Goal: Navigation & Orientation: Understand site structure

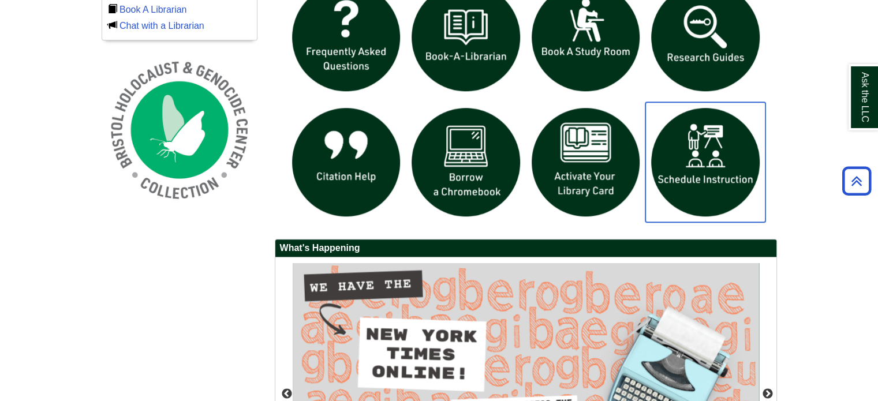
scroll to position [866, 0]
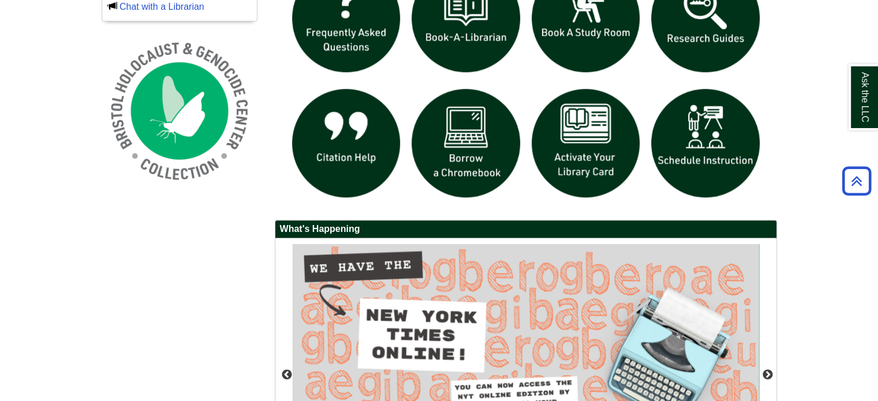
click at [329, 228] on h2 "What's Happening" at bounding box center [525, 230] width 501 height 18
click at [374, 229] on h2 "What's Happening" at bounding box center [525, 230] width 501 height 18
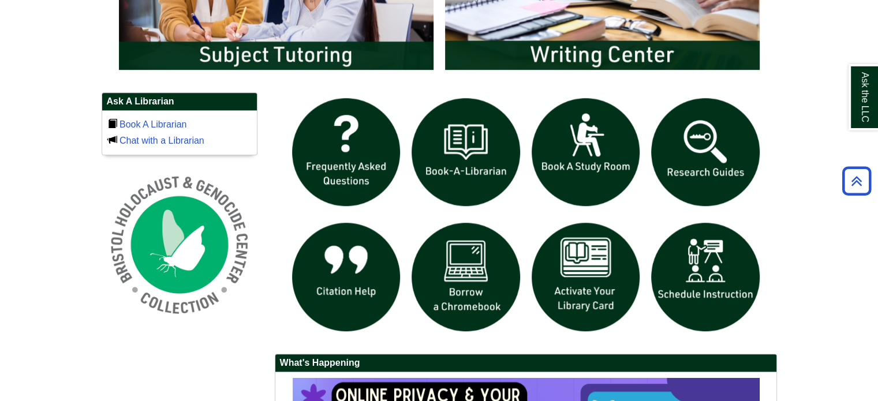
scroll to position [759, 0]
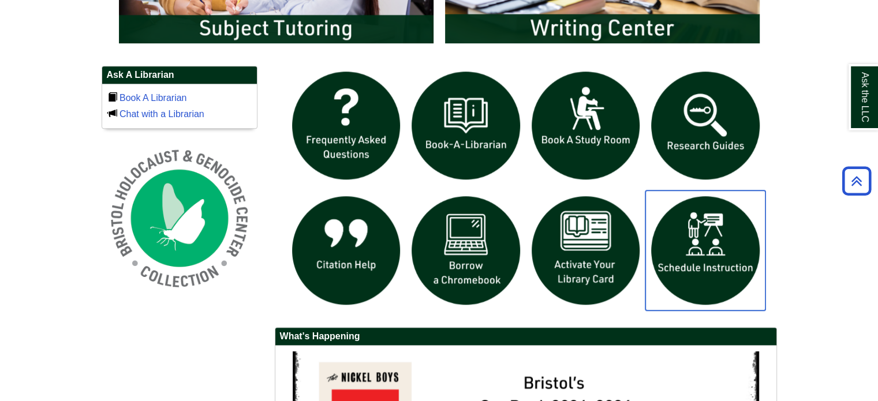
click at [731, 251] on img "slideshow" at bounding box center [706, 251] width 120 height 120
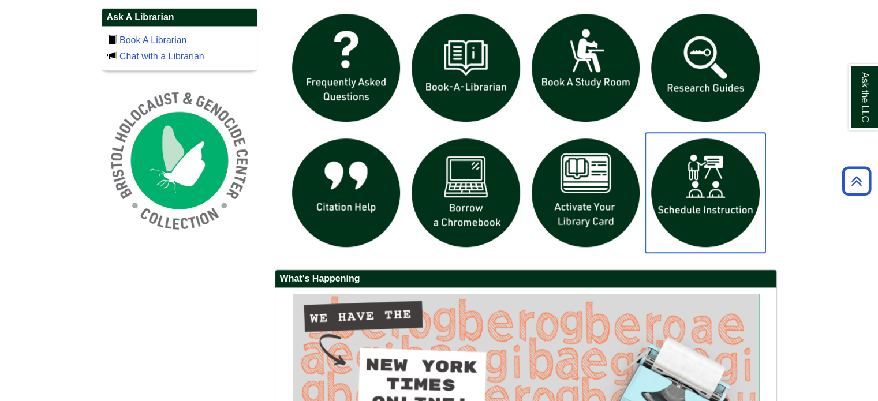
scroll to position [586, 0]
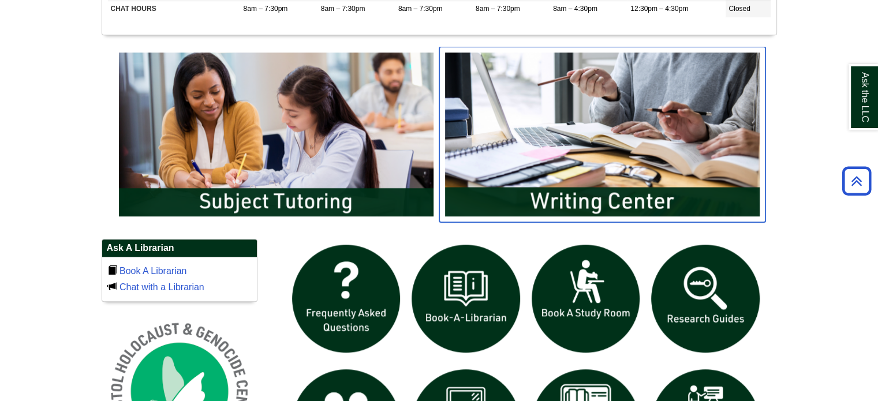
click at [583, 206] on img "slideshow" at bounding box center [603, 135] width 326 height 176
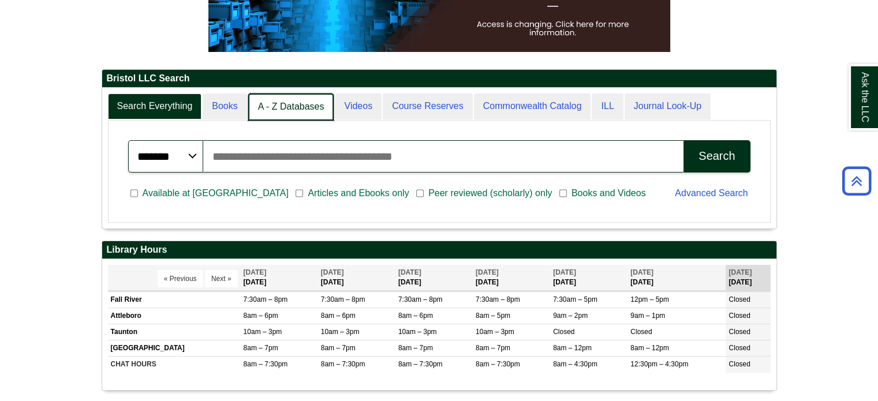
scroll to position [6, 5]
click at [296, 106] on link "A - Z Databases" at bounding box center [291, 107] width 86 height 27
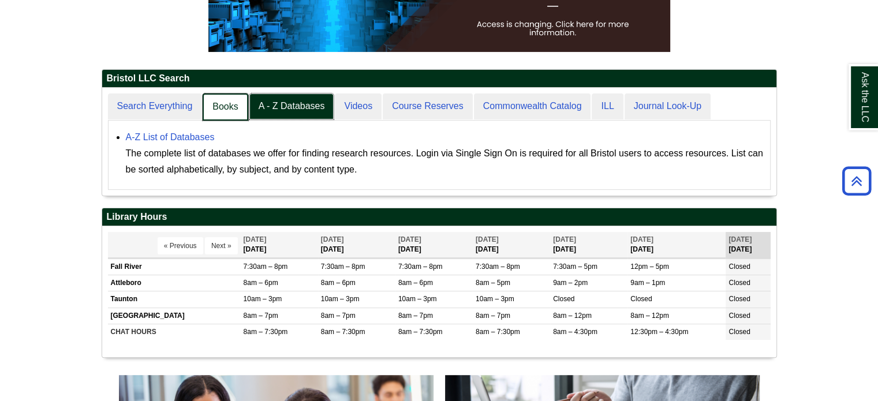
scroll to position [107, 675]
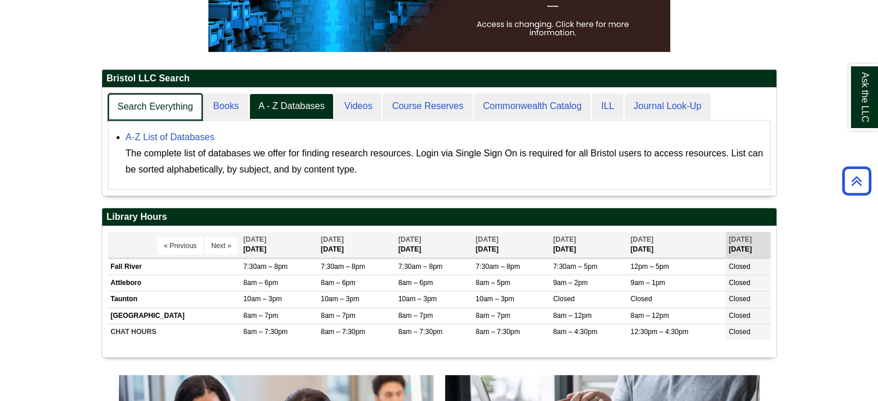
click at [152, 101] on link "Search Everything" at bounding box center [155, 107] width 95 height 27
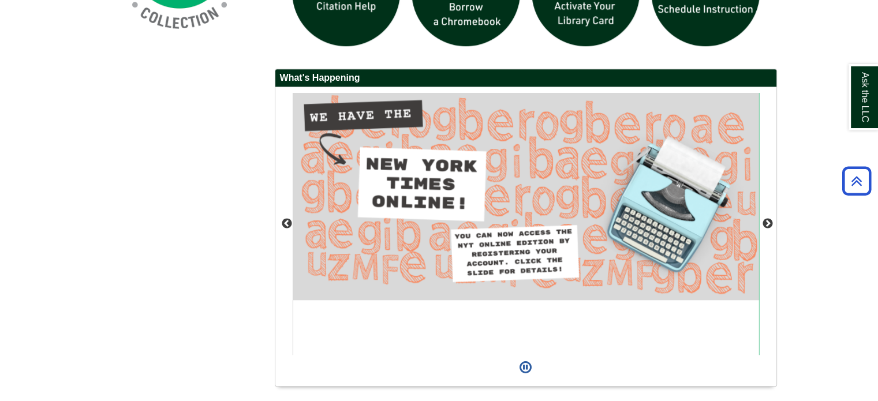
scroll to position [1048, 0]
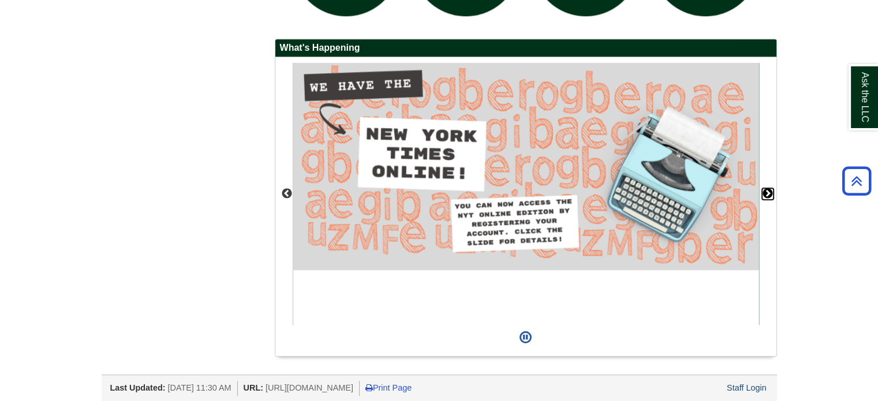
click at [766, 191] on button "Next" at bounding box center [768, 194] width 12 height 12
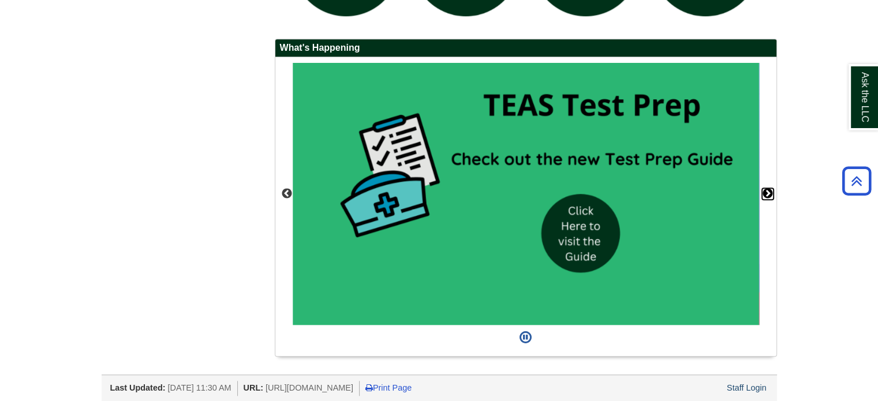
click at [766, 191] on button "Next" at bounding box center [768, 194] width 12 height 12
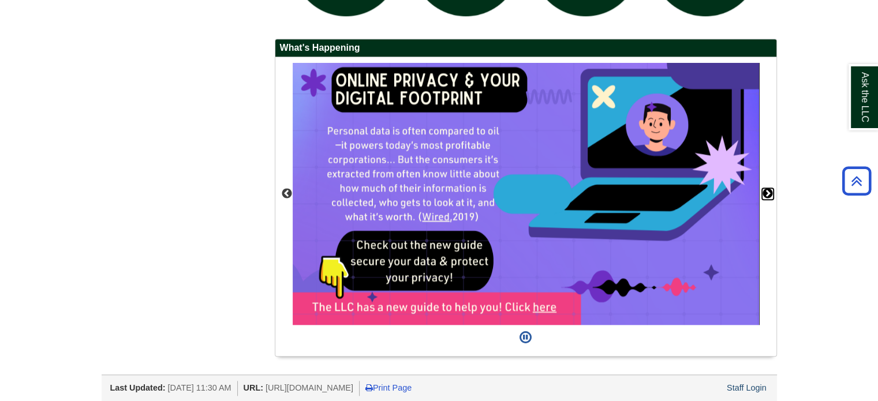
click at [766, 191] on button "Next" at bounding box center [768, 194] width 12 height 12
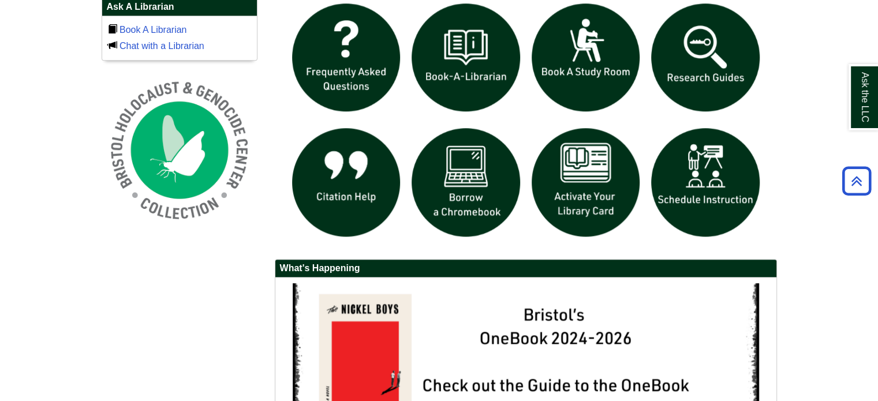
scroll to position [759, 0]
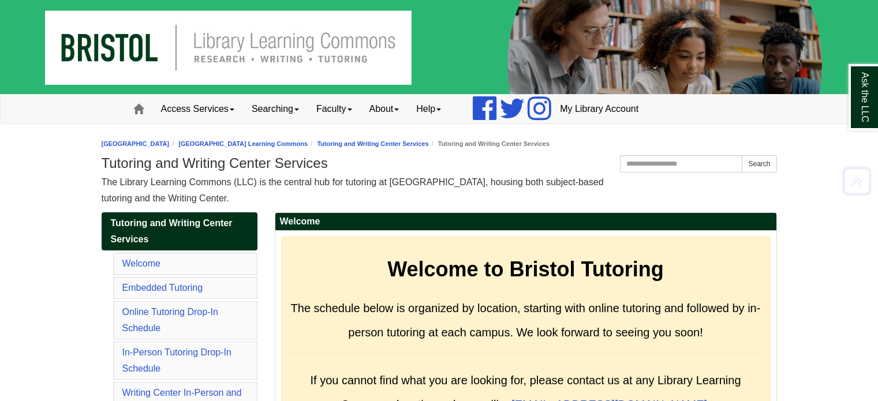
scroll to position [5868, 0]
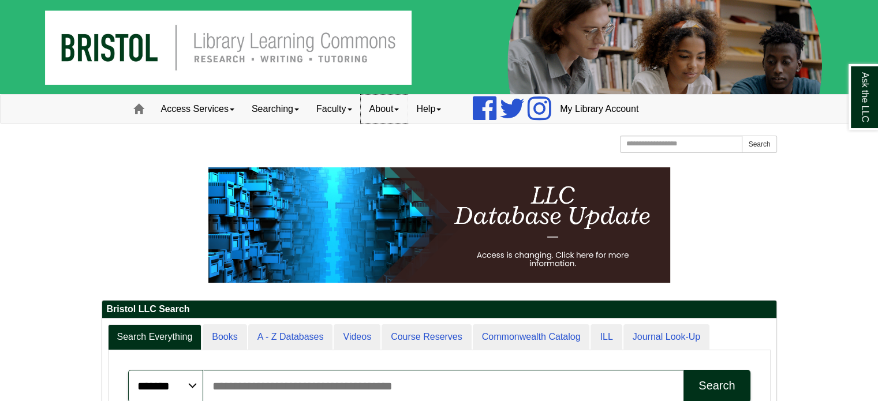
click at [408, 111] on link "About" at bounding box center [384, 109] width 47 height 29
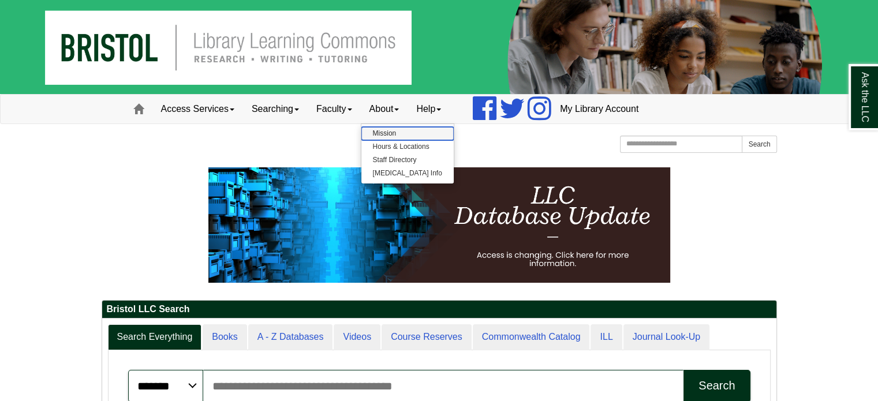
click at [386, 133] on link "Mission" at bounding box center [408, 133] width 92 height 13
